Goal: Book appointment/travel/reservation

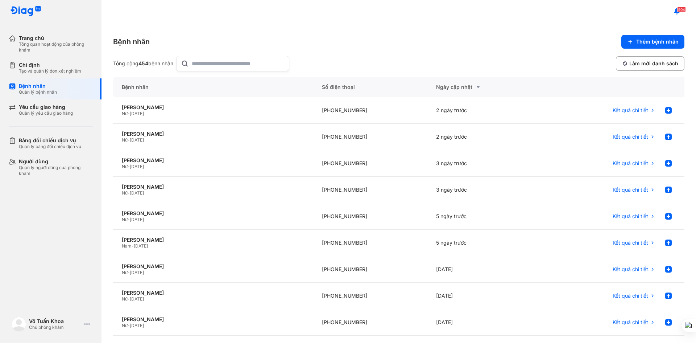
click at [256, 64] on input "text" at bounding box center [238, 63] width 93 height 15
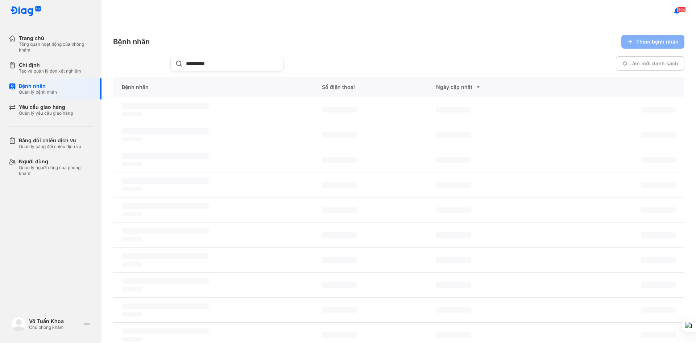
type input "**********"
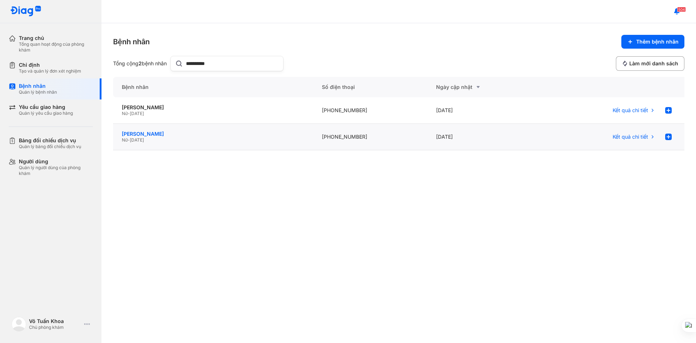
click at [189, 132] on div "NGUYỄN TRẦN NGỌC TUYẾT" at bounding box center [213, 134] width 183 height 7
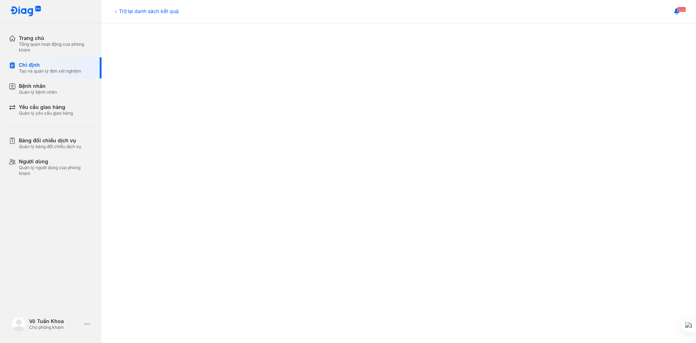
scroll to position [109, 0]
click at [53, 69] on div "Tạo và quản lý đơn xét nghiệm" at bounding box center [50, 71] width 62 height 6
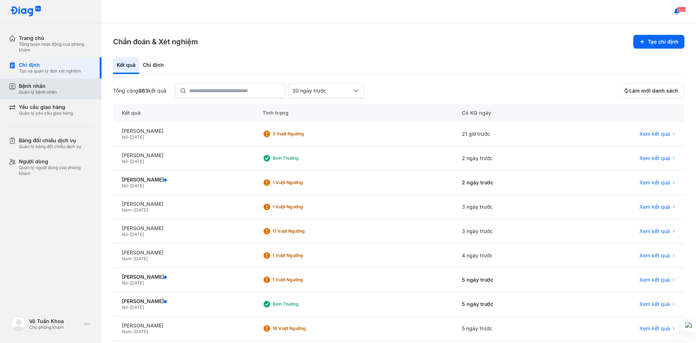
click at [65, 91] on div "Bệnh nhân Quản lý bệnh nhân" at bounding box center [56, 89] width 74 height 12
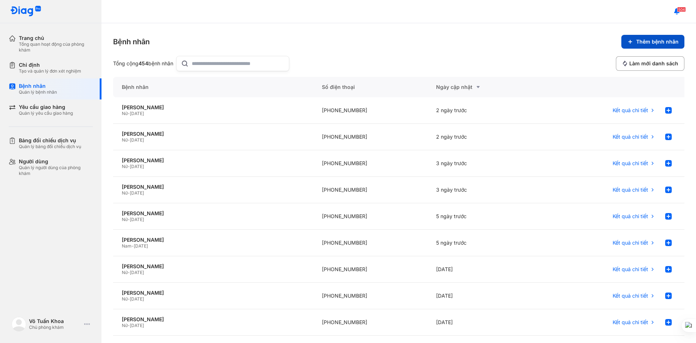
click at [646, 42] on span "Thêm bệnh nhân" at bounding box center [657, 41] width 42 height 7
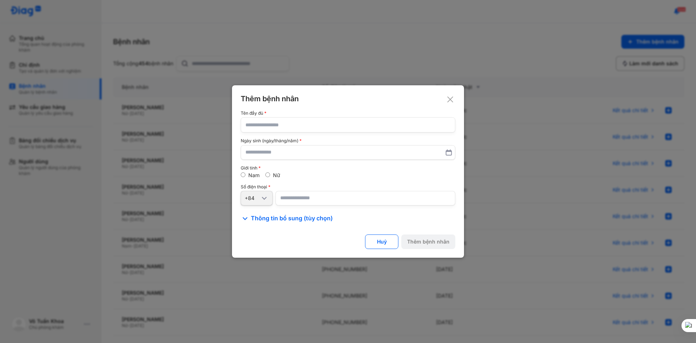
click at [268, 128] on input "text" at bounding box center [348, 125] width 205 height 15
type input "**********"
click at [276, 153] on input "text" at bounding box center [348, 152] width 205 height 13
type input "**********"
click at [293, 198] on input "number" at bounding box center [366, 198] width 180 height 15
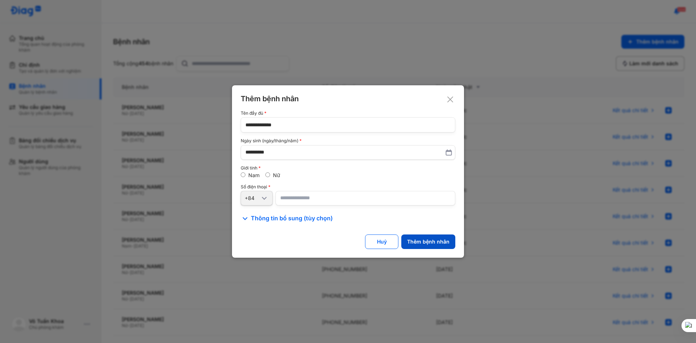
type input "**********"
click at [429, 240] on div "Thêm bệnh nhân" at bounding box center [428, 241] width 42 height 7
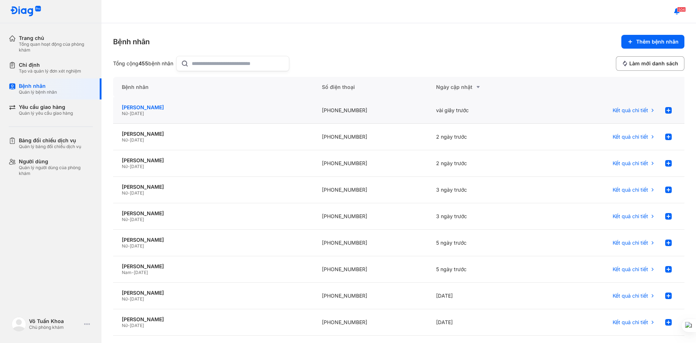
click at [156, 106] on div "[PERSON_NAME]" at bounding box center [213, 107] width 183 height 7
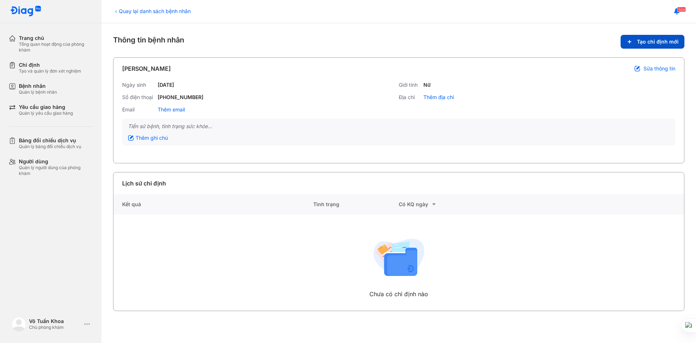
click at [637, 41] on button "Tạo chỉ định mới" at bounding box center [653, 42] width 64 height 14
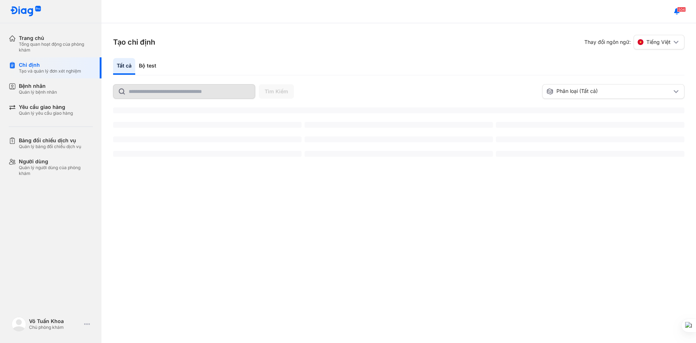
click at [151, 66] on div "Bộ test" at bounding box center [147, 66] width 25 height 17
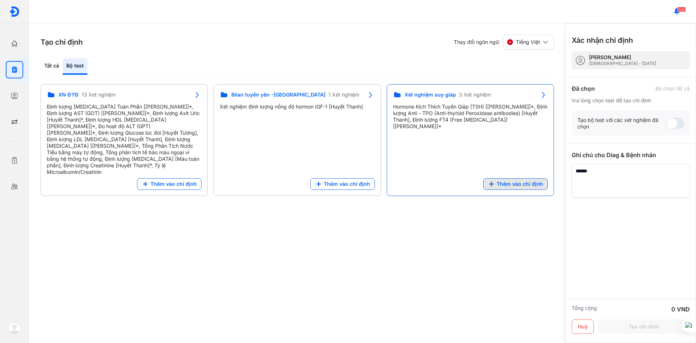
click at [513, 181] on span "Thêm vào chỉ định" at bounding box center [520, 184] width 46 height 7
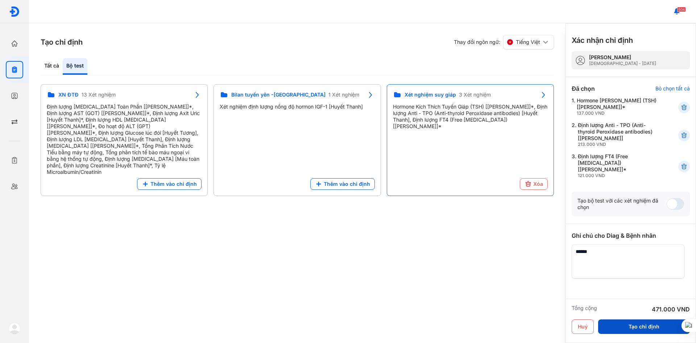
click at [624, 325] on button "Tạo chỉ định" at bounding box center [644, 326] width 92 height 15
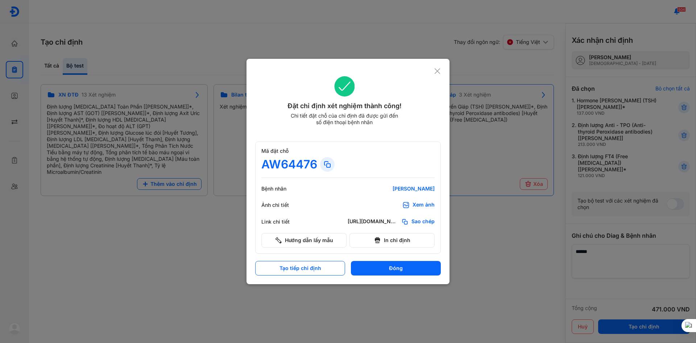
click at [216, 260] on div at bounding box center [348, 171] width 696 height 343
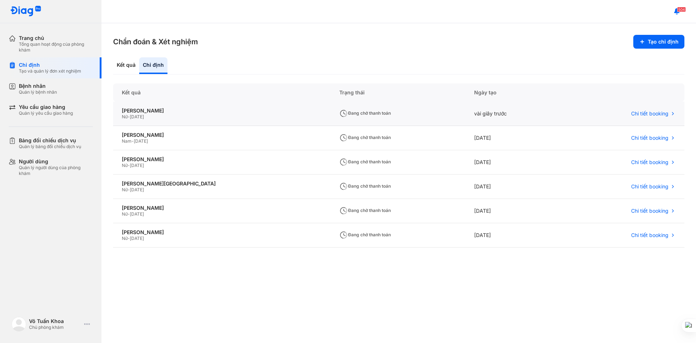
click at [339, 111] on span "Đang chờ thanh toán" at bounding box center [365, 112] width 52 height 5
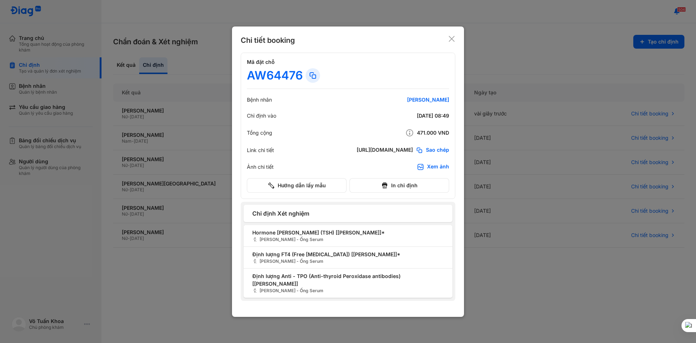
click at [452, 42] on use at bounding box center [452, 39] width 6 height 6
